Goal: Task Accomplishment & Management: Manage account settings

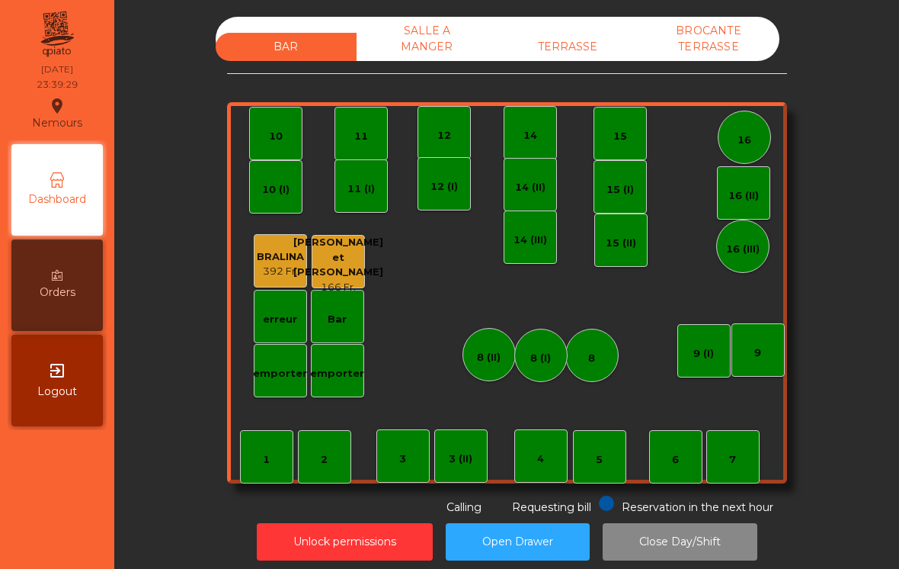
click at [425, 52] on div "SALLE A MANGER" at bounding box center [427, 39] width 141 height 44
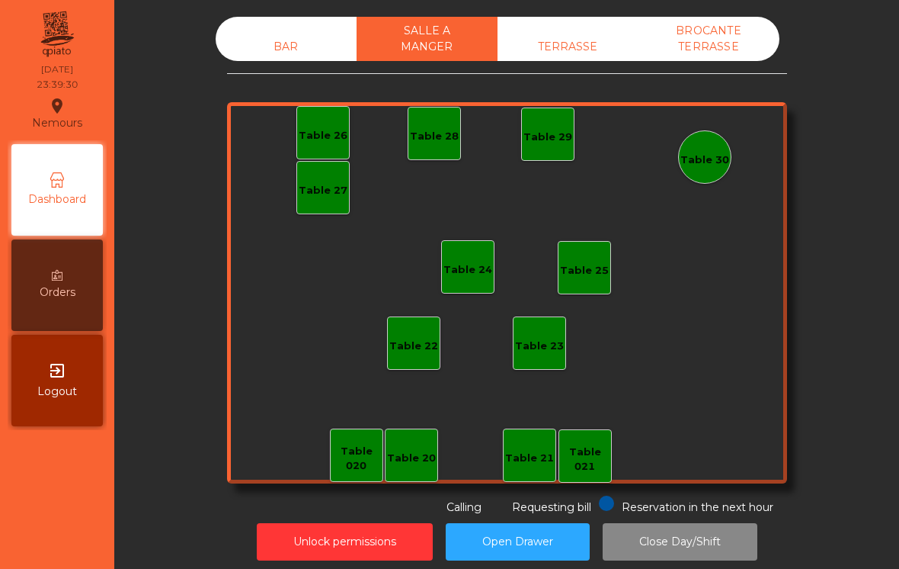
click at [554, 58] on div "TERRASSE" at bounding box center [568, 47] width 141 height 28
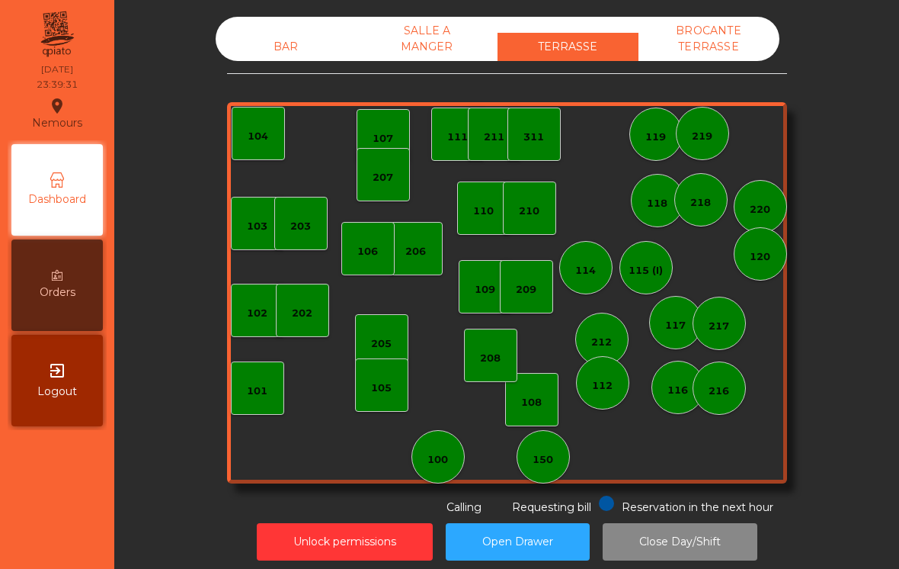
click at [715, 49] on div "BROCANTE TERRASSE" at bounding box center [709, 39] width 141 height 44
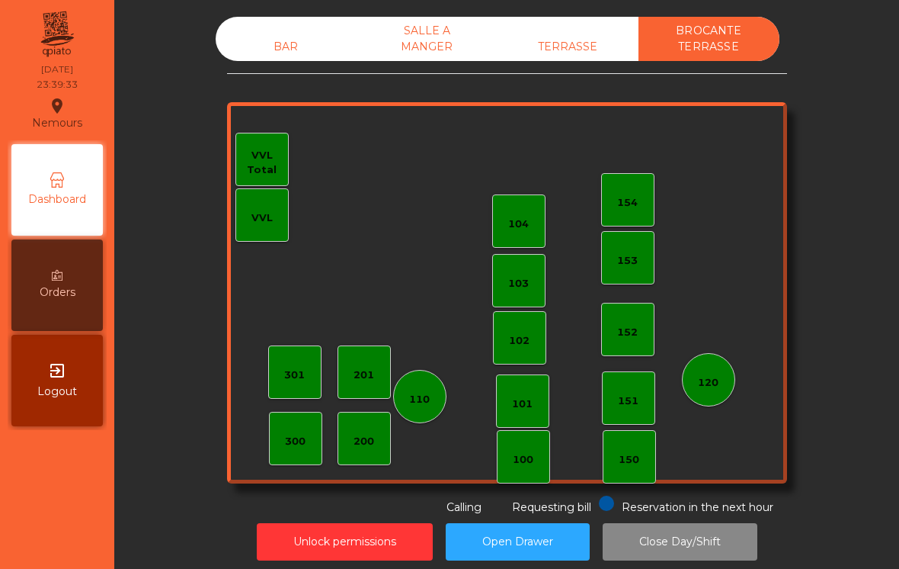
click at [276, 59] on div "BAR" at bounding box center [286, 47] width 141 height 28
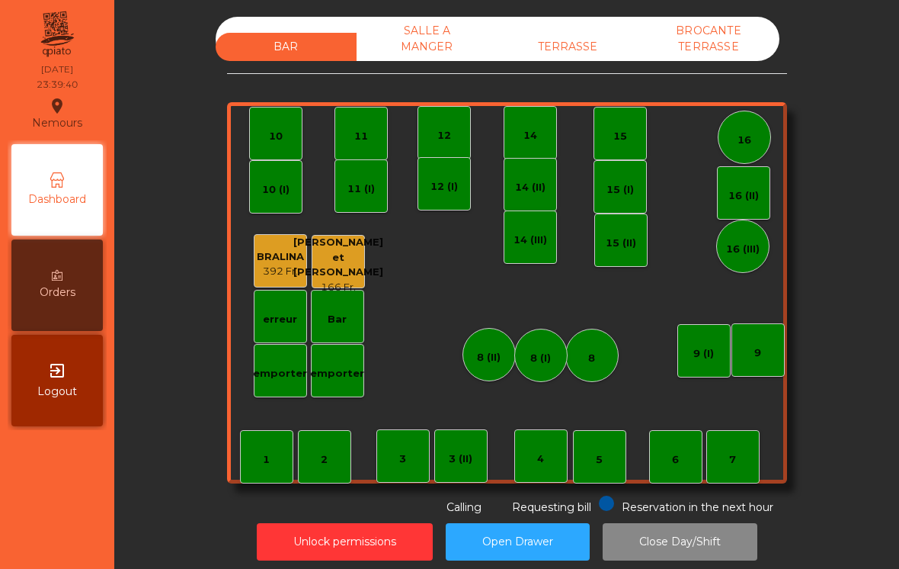
click at [334, 261] on div "[PERSON_NAME] et [PERSON_NAME]" at bounding box center [338, 257] width 90 height 45
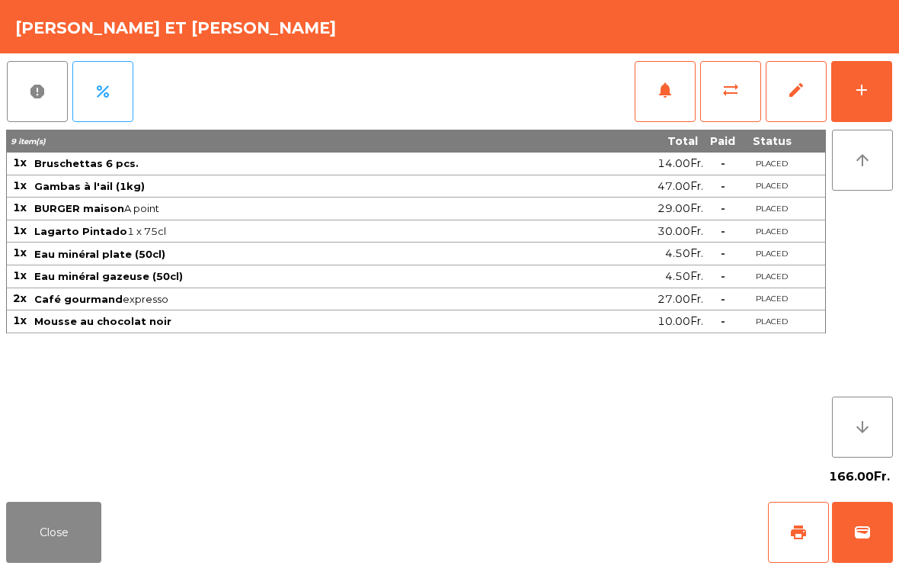
click at [796, 545] on button "print" at bounding box center [798, 532] width 61 height 61
click at [54, 542] on button "Close" at bounding box center [53, 532] width 95 height 61
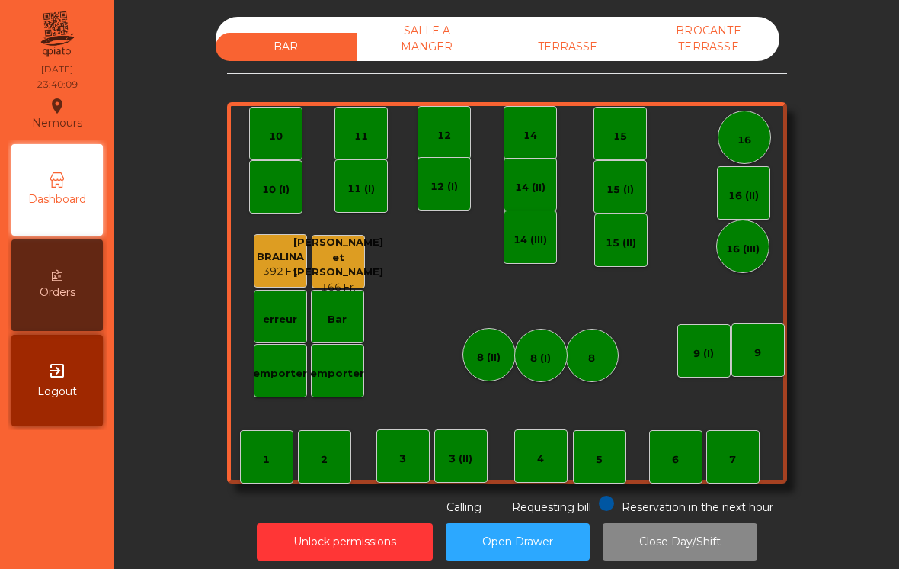
click at [357, 547] on button "Unlock permissions" at bounding box center [345, 541] width 176 height 37
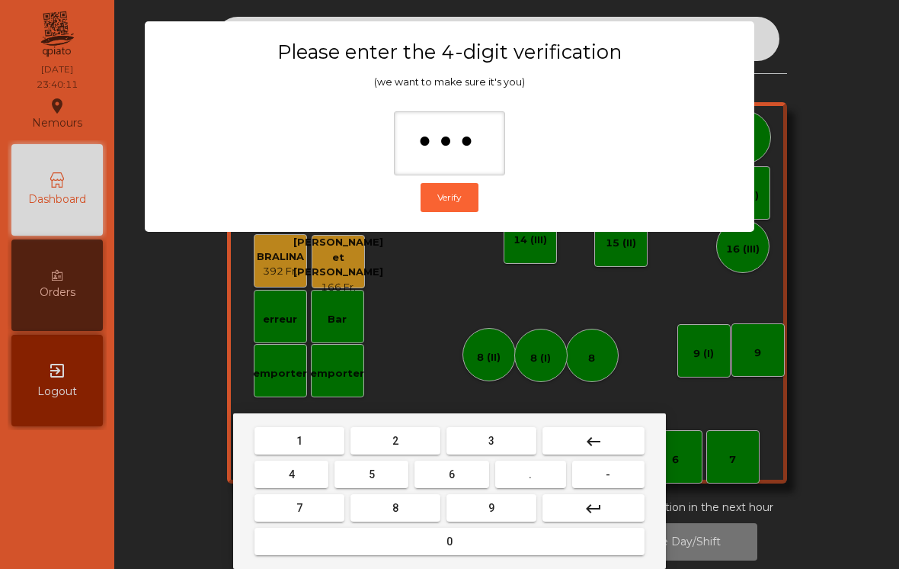
type input "****"
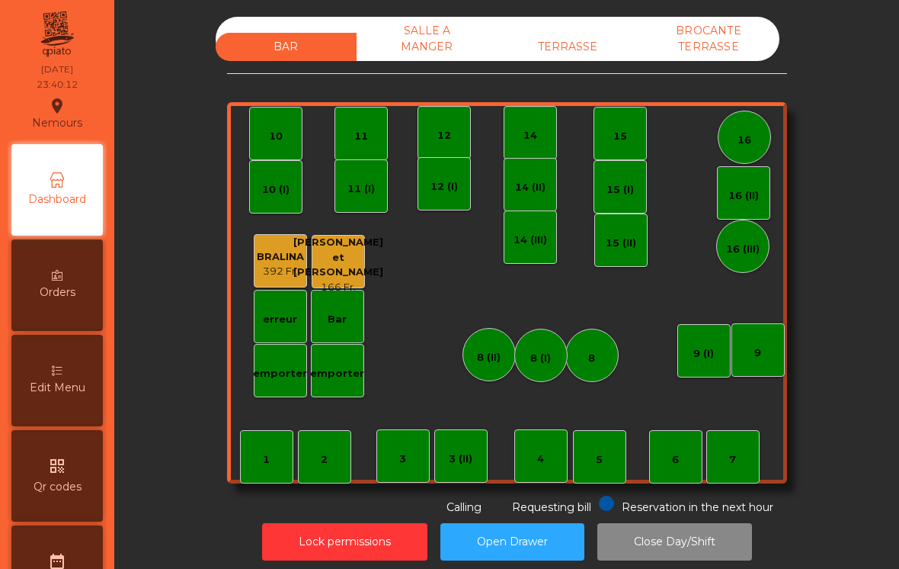
click at [341, 269] on div "[PERSON_NAME] et [PERSON_NAME]" at bounding box center [338, 257] width 90 height 45
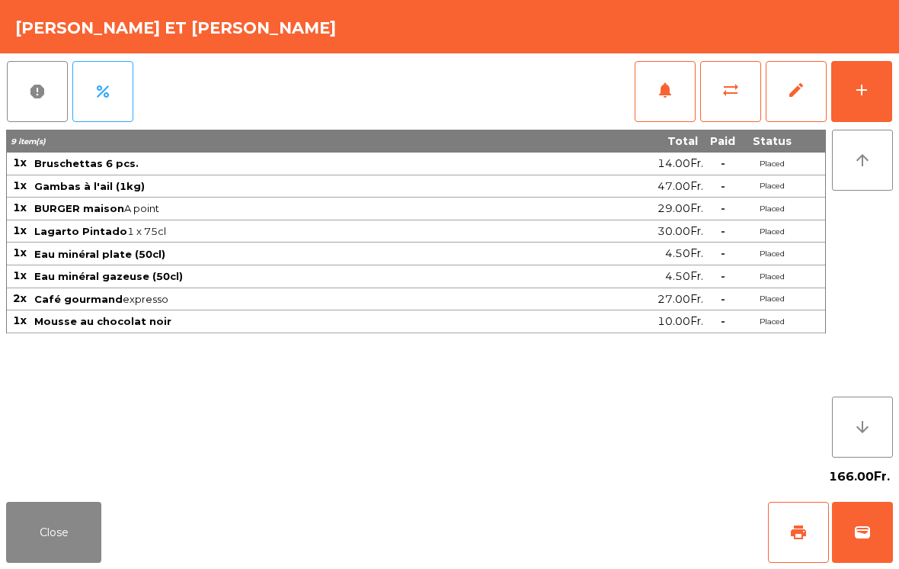
click at [783, 96] on button "edit" at bounding box center [796, 91] width 61 height 61
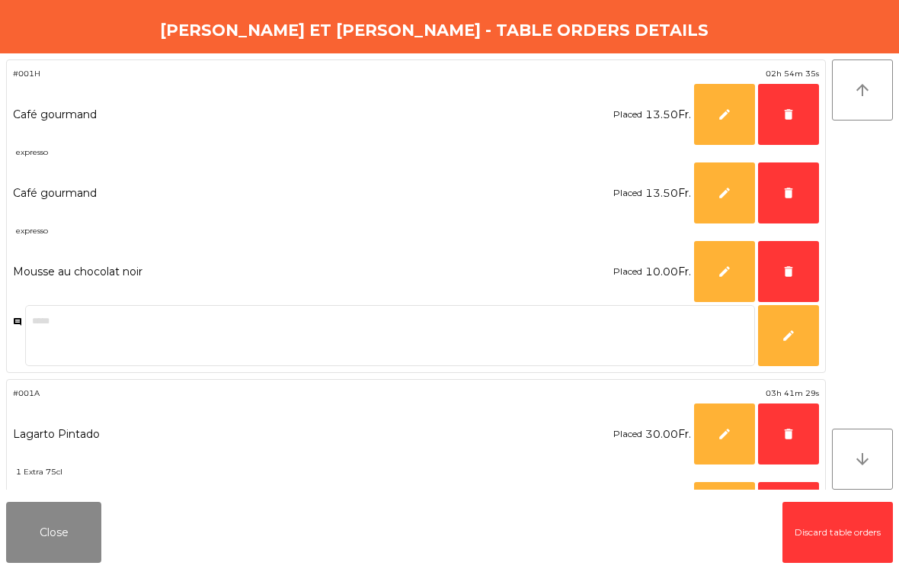
click at [788, 114] on span "delete" at bounding box center [789, 114] width 14 height 14
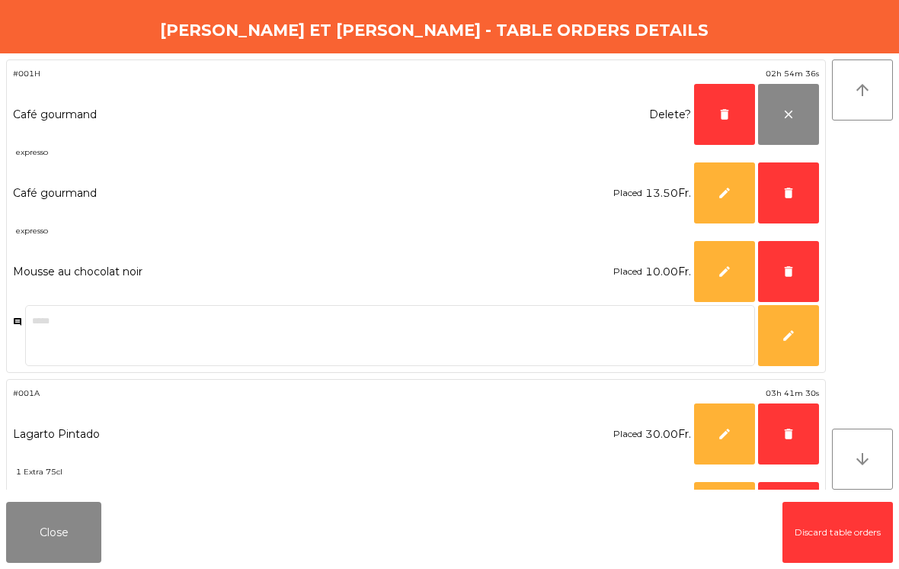
click at [790, 184] on button "delete" at bounding box center [788, 192] width 61 height 61
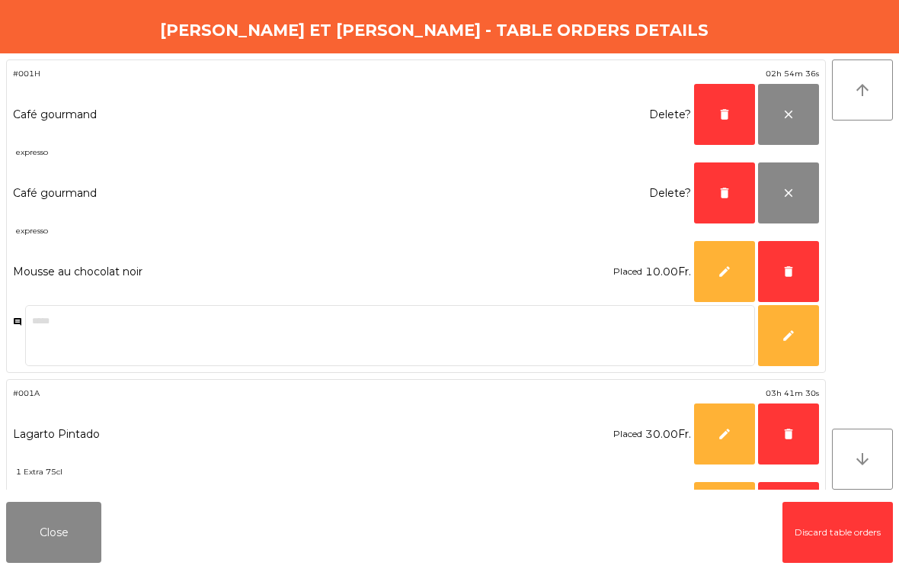
click at [794, 268] on span "delete" at bounding box center [789, 272] width 14 height 14
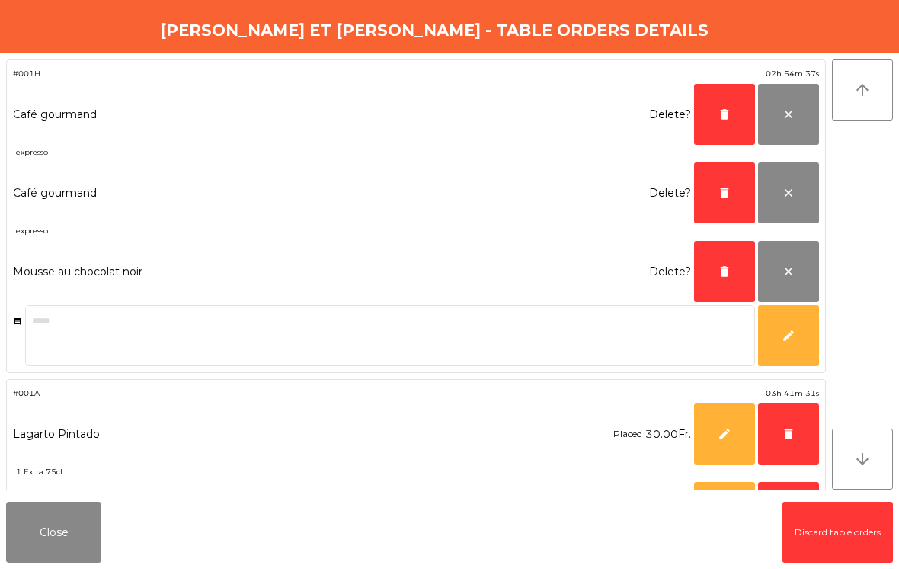
click at [794, 429] on span "delete" at bounding box center [789, 434] width 14 height 14
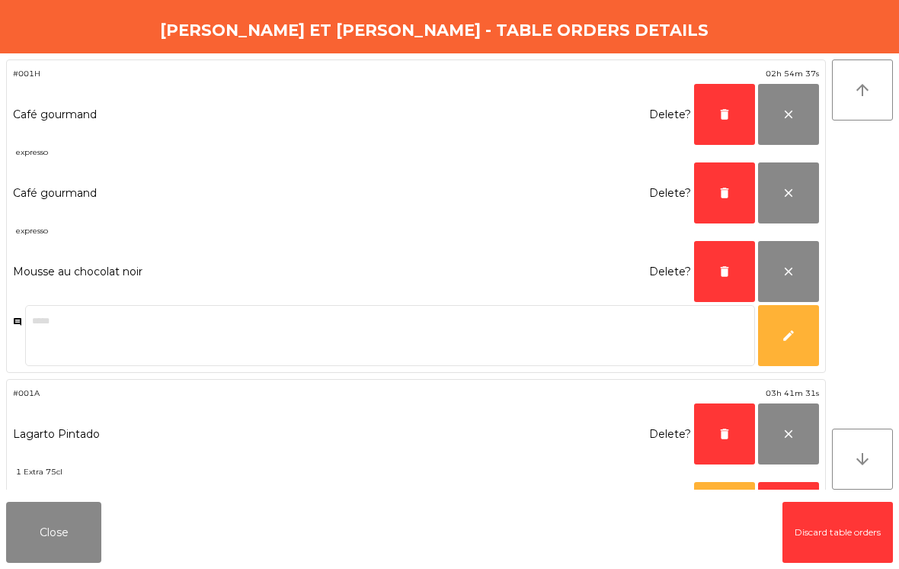
click at [704, 435] on button "delete" at bounding box center [724, 433] width 61 height 61
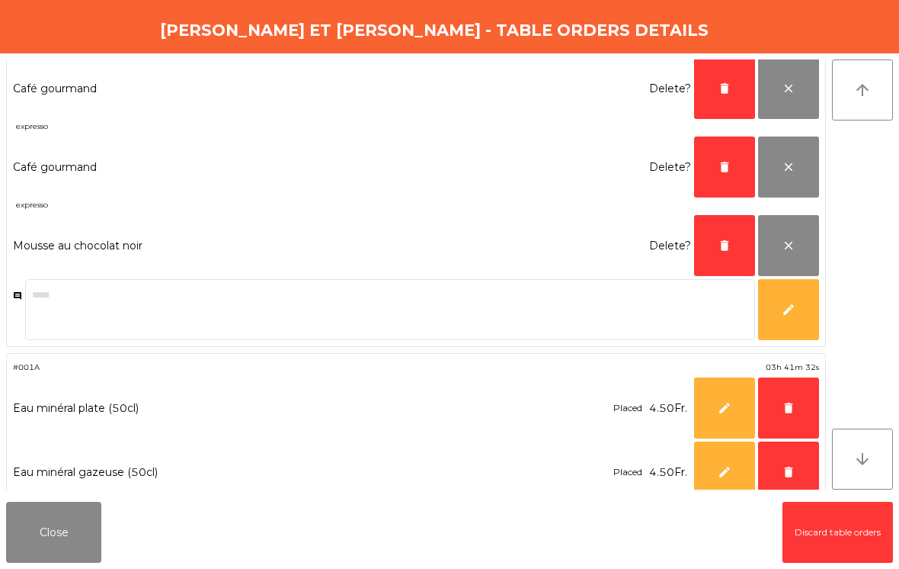
scroll to position [32, 0]
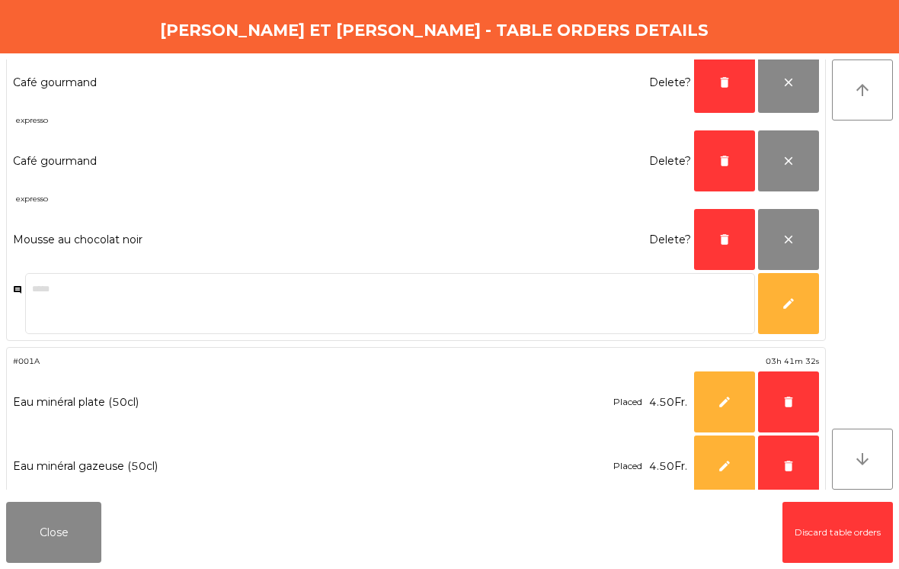
click at [723, 78] on span "delete" at bounding box center [725, 82] width 14 height 14
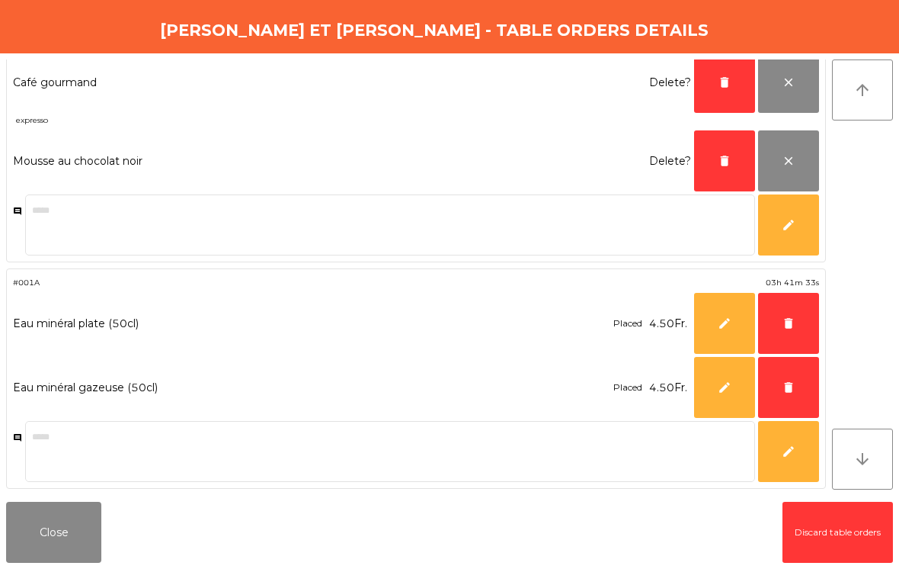
click at [716, 89] on button "delete" at bounding box center [724, 82] width 61 height 61
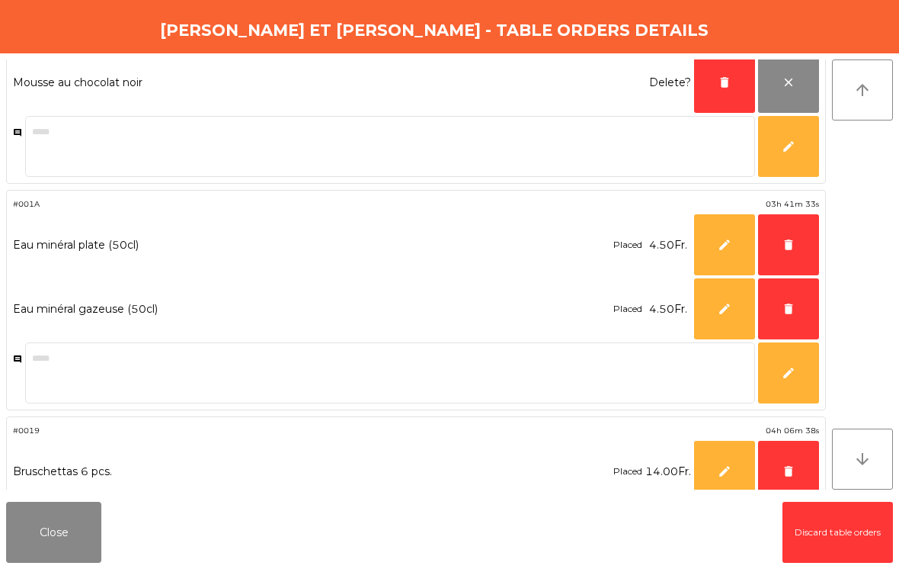
click at [716, 88] on button "delete" at bounding box center [724, 82] width 61 height 61
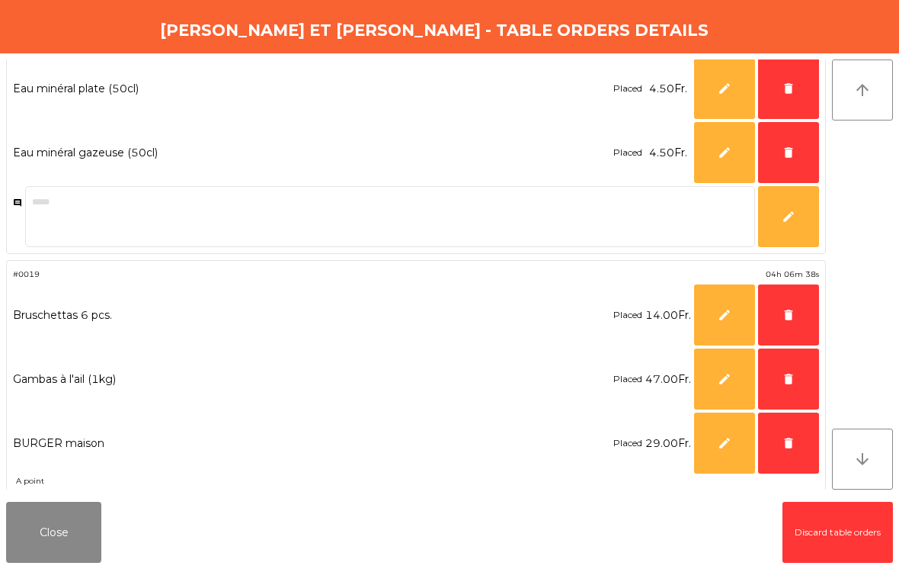
click at [797, 84] on button "delete" at bounding box center [788, 88] width 61 height 61
click at [785, 137] on button "delete" at bounding box center [788, 152] width 61 height 61
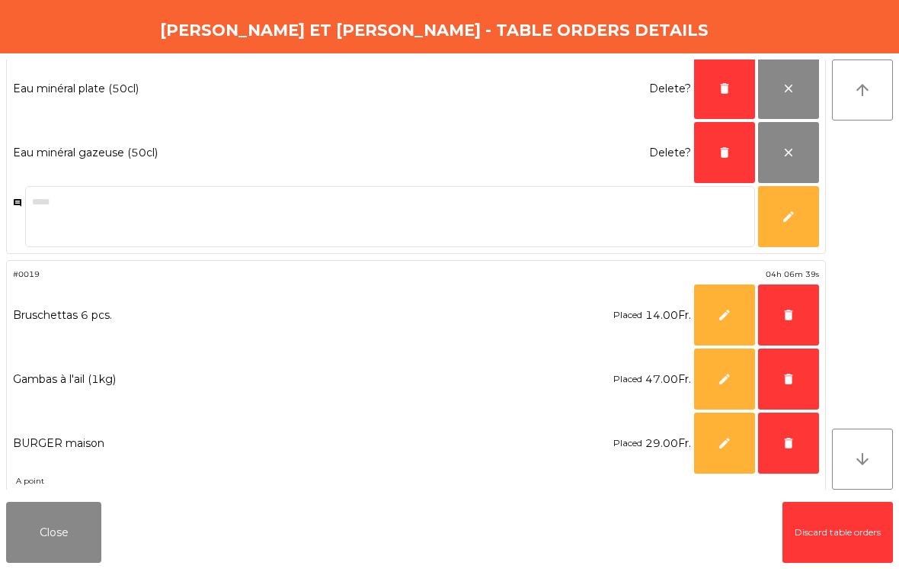
click at [731, 93] on span "delete" at bounding box center [725, 89] width 14 height 14
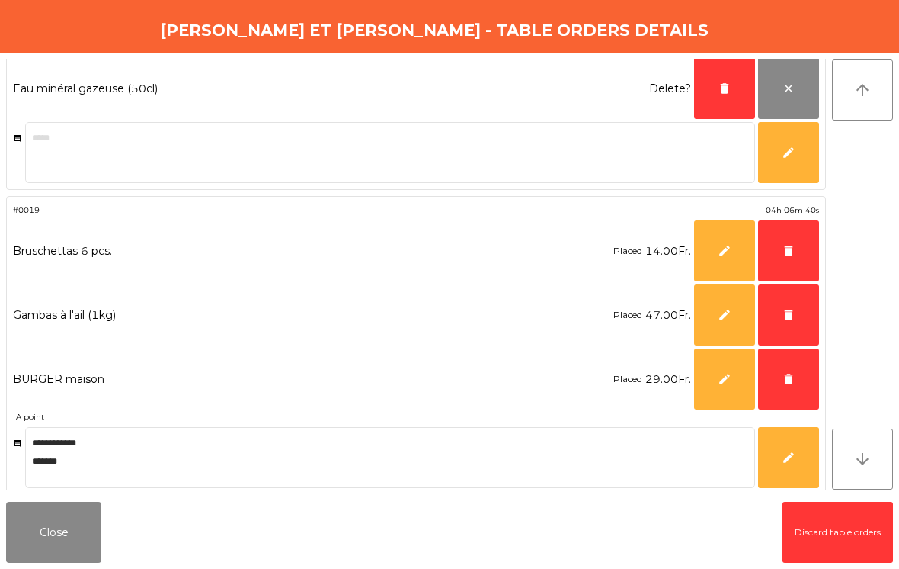
click at [717, 88] on button "delete" at bounding box center [724, 88] width 61 height 61
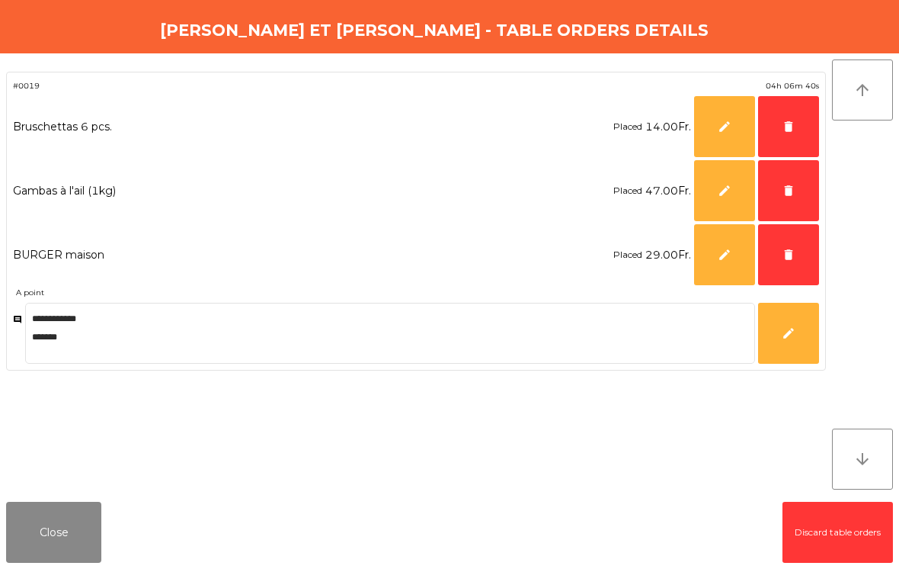
scroll to position [0, 0]
click at [794, 128] on span "delete" at bounding box center [789, 127] width 14 height 14
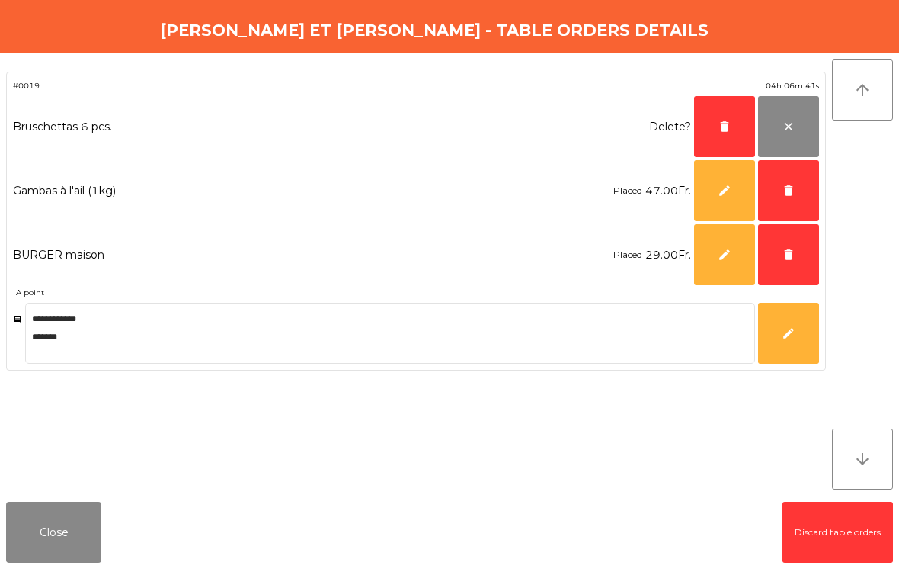
click at [785, 184] on span "delete" at bounding box center [789, 191] width 14 height 14
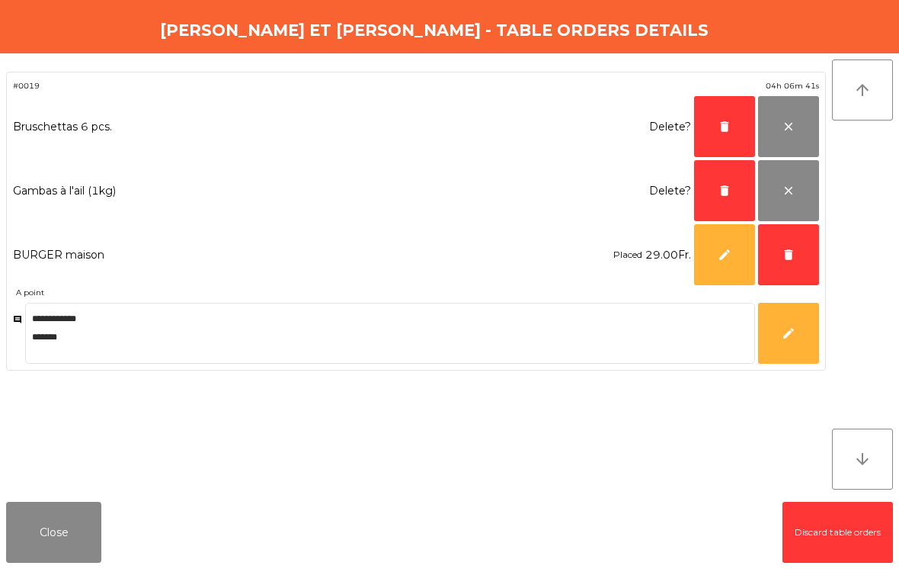
click at [781, 242] on button "delete" at bounding box center [788, 254] width 61 height 61
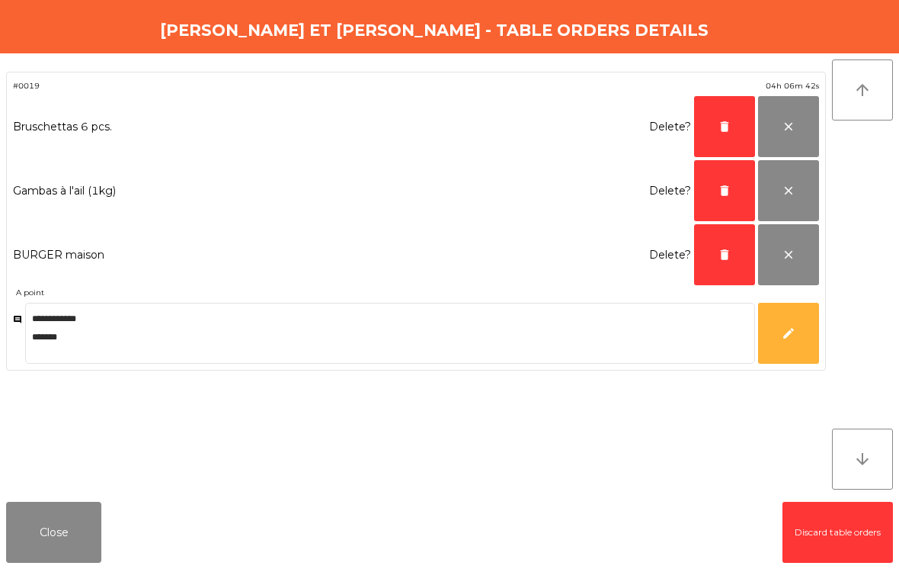
click at [722, 251] on span "delete" at bounding box center [725, 255] width 14 height 14
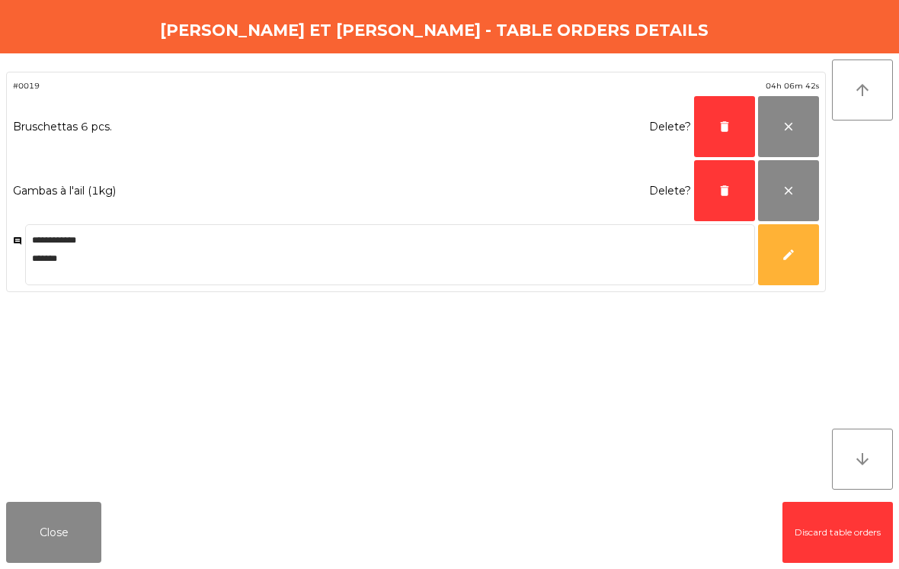
click at [722, 184] on span "delete" at bounding box center [725, 191] width 14 height 14
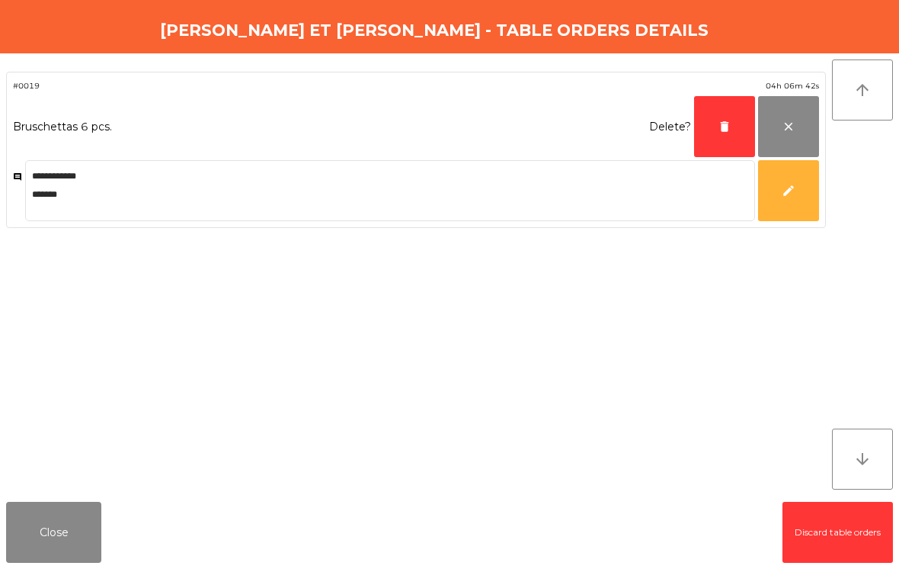
click at [721, 131] on span "delete" at bounding box center [725, 127] width 14 height 14
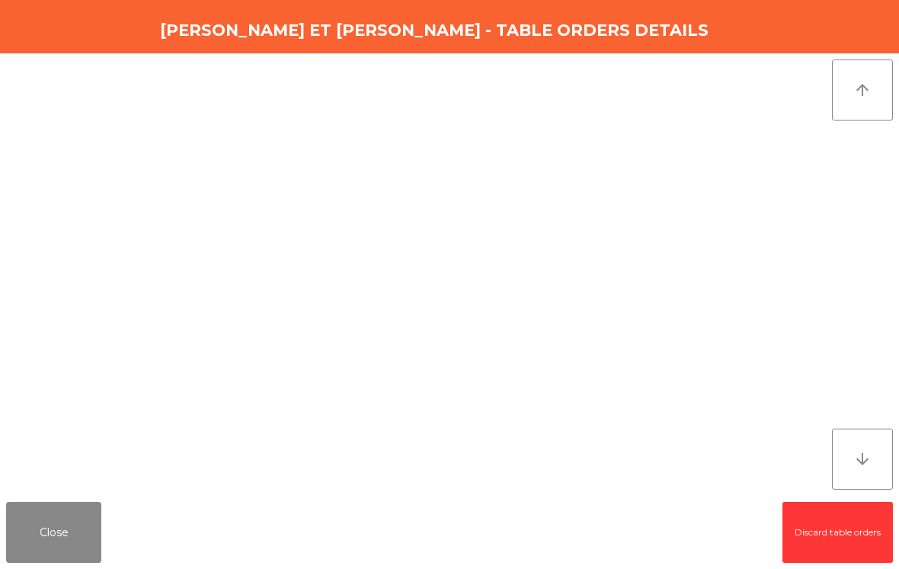
click at [18, 538] on button "Close" at bounding box center [53, 532] width 95 height 61
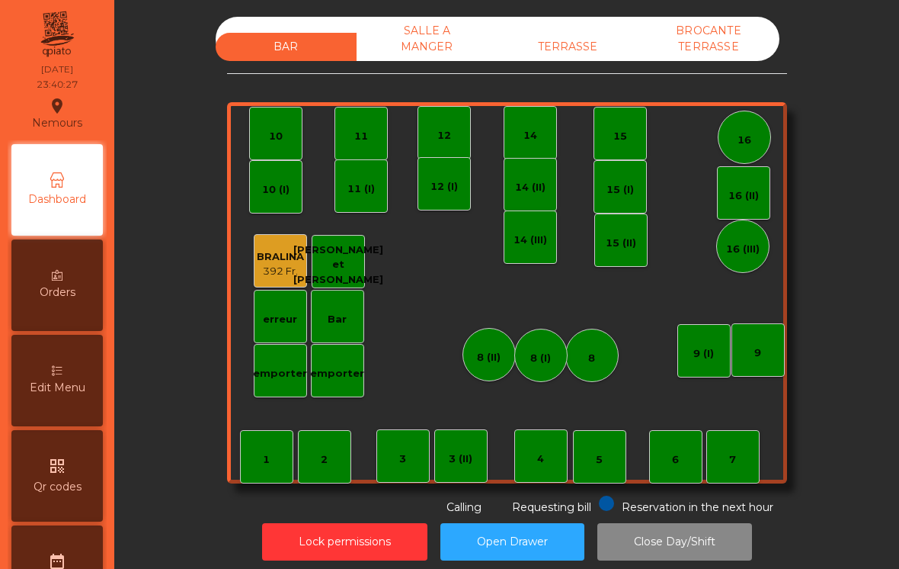
click at [352, 535] on button "Lock permissions" at bounding box center [344, 541] width 165 height 37
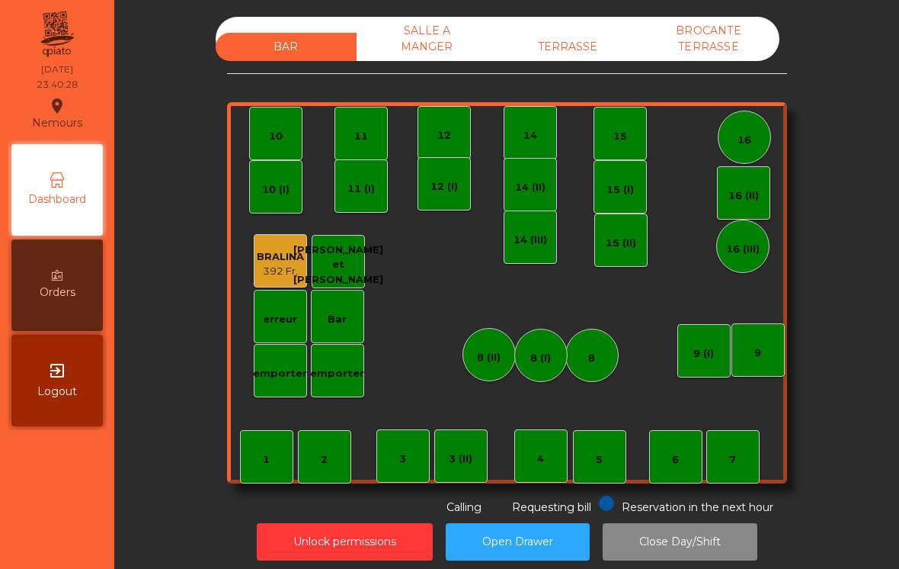
click at [690, 546] on button "Close Day/Shift" at bounding box center [680, 541] width 155 height 37
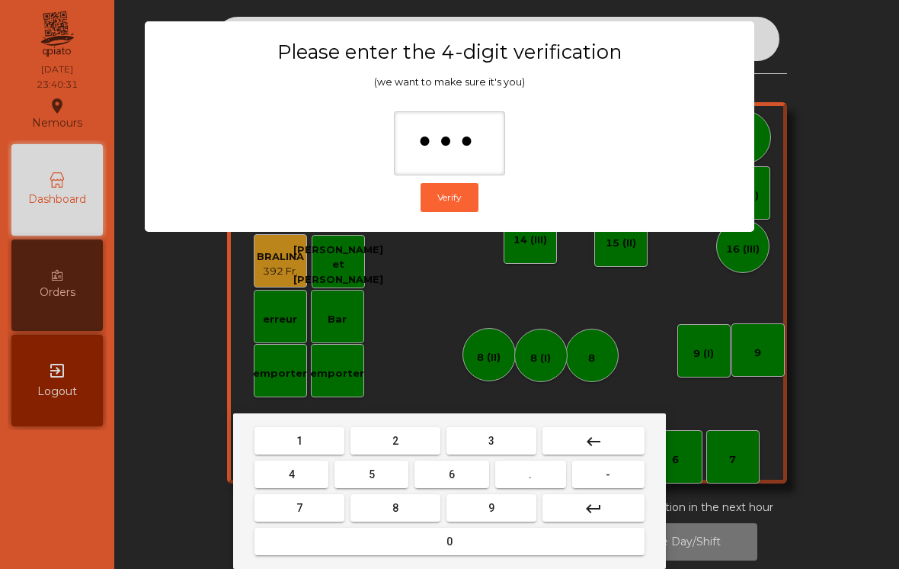
type input "****"
